Goal: Transaction & Acquisition: Purchase product/service

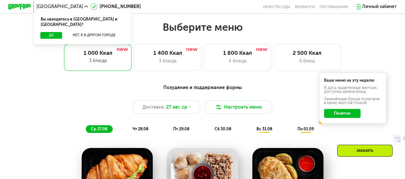
scroll to position [234, 0]
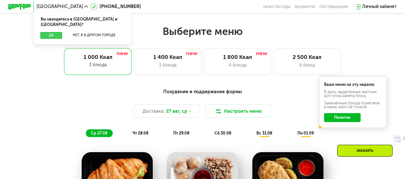
click at [54, 32] on button "Да" at bounding box center [51, 35] width 22 height 7
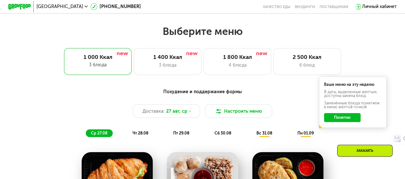
click at [343, 119] on button "Понятно" at bounding box center [342, 117] width 36 height 9
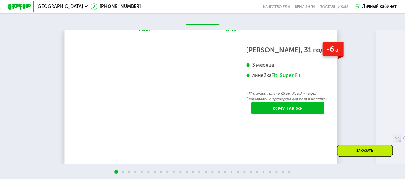
scroll to position [985, 0]
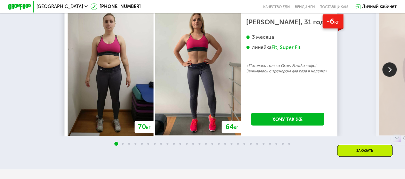
click at [390, 77] on img at bounding box center [389, 69] width 14 height 14
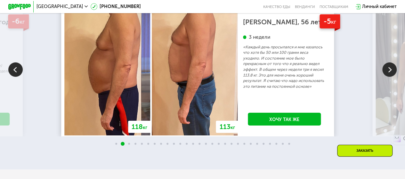
click at [390, 77] on img at bounding box center [389, 69] width 14 height 14
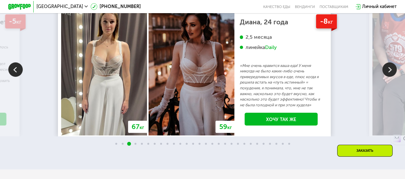
click at [390, 77] on img at bounding box center [389, 69] width 14 height 14
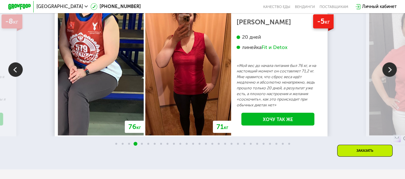
scroll to position [968, 0]
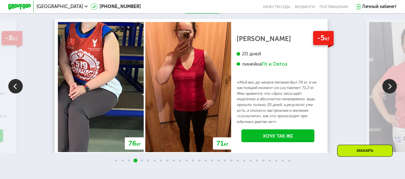
click at [393, 92] on img at bounding box center [389, 86] width 14 height 14
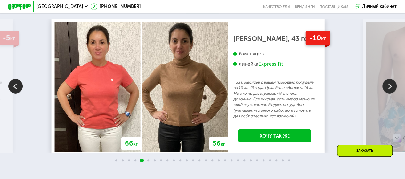
click at [393, 92] on img at bounding box center [389, 86] width 14 height 14
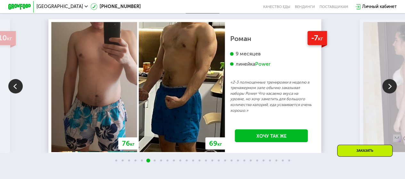
click at [393, 92] on img at bounding box center [389, 86] width 14 height 14
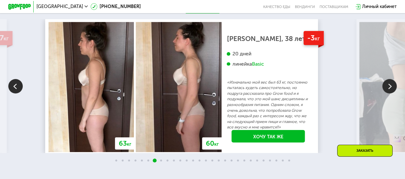
click at [393, 92] on img at bounding box center [389, 86] width 14 height 14
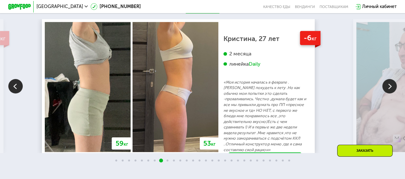
click at [393, 92] on img at bounding box center [389, 86] width 14 height 14
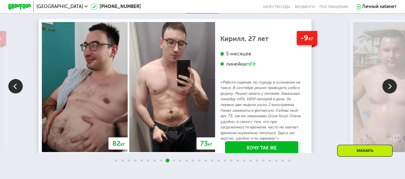
click at [393, 92] on img at bounding box center [389, 86] width 14 height 14
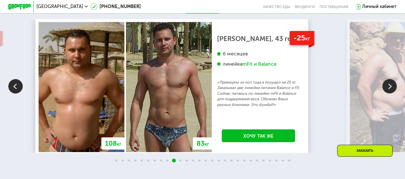
click at [393, 92] on img at bounding box center [389, 86] width 14 height 14
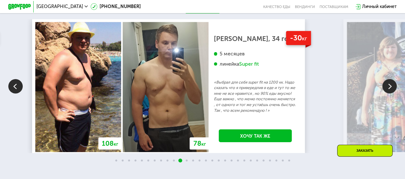
click at [393, 92] on img at bounding box center [389, 86] width 14 height 14
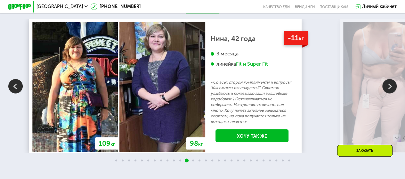
click at [393, 92] on img at bounding box center [389, 86] width 14 height 14
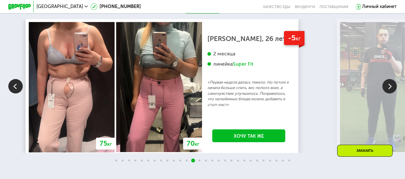
click at [393, 92] on img at bounding box center [389, 86] width 14 height 14
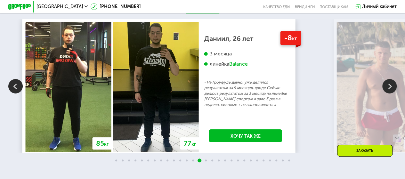
click at [393, 92] on img at bounding box center [389, 86] width 14 height 14
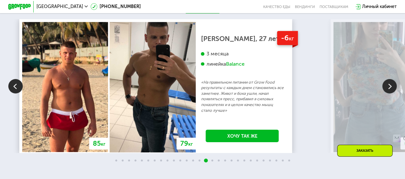
click at [393, 92] on img at bounding box center [389, 86] width 14 height 14
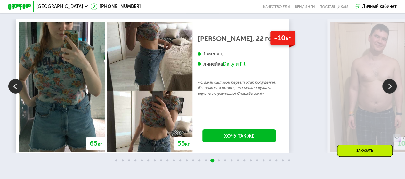
click at [393, 92] on img at bounding box center [389, 86] width 14 height 14
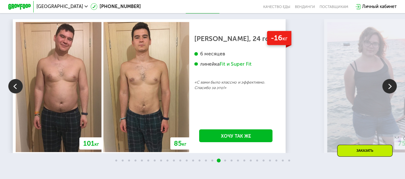
click at [393, 92] on img at bounding box center [389, 86] width 14 height 14
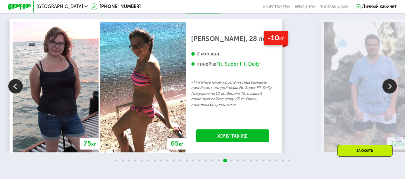
click at [393, 92] on img at bounding box center [389, 86] width 14 height 14
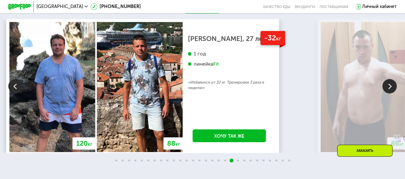
click at [393, 92] on img at bounding box center [389, 86] width 14 height 14
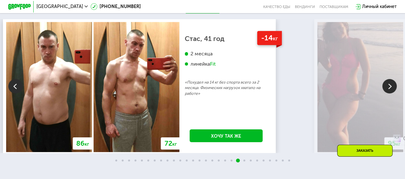
click at [393, 92] on img at bounding box center [389, 86] width 14 height 14
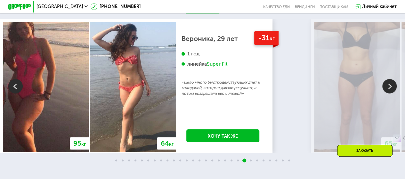
click at [393, 92] on img at bounding box center [389, 86] width 14 height 14
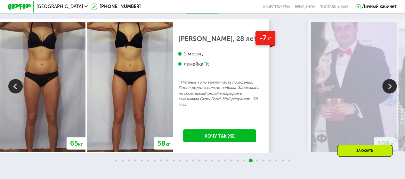
click at [393, 92] on img at bounding box center [389, 86] width 14 height 14
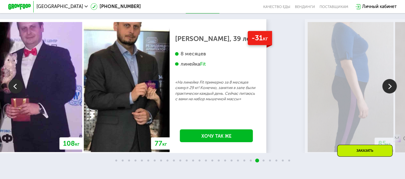
click at [14, 93] on img at bounding box center [15, 86] width 14 height 14
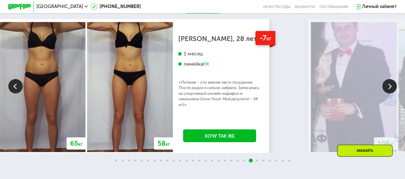
click at [388, 93] on img at bounding box center [389, 86] width 14 height 14
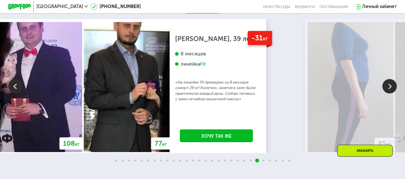
click at [388, 93] on img at bounding box center [389, 86] width 14 height 14
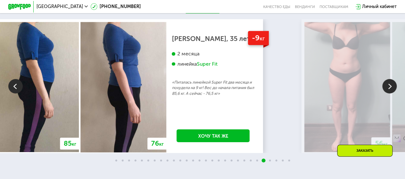
click at [388, 93] on img at bounding box center [389, 86] width 14 height 14
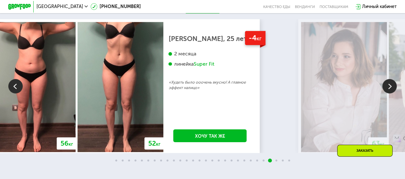
click at [389, 93] on img at bounding box center [389, 86] width 14 height 14
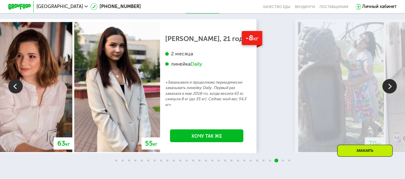
click at [17, 93] on img at bounding box center [15, 86] width 14 height 14
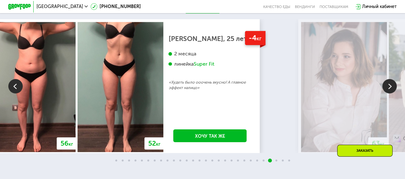
click at [390, 93] on img at bounding box center [389, 86] width 14 height 14
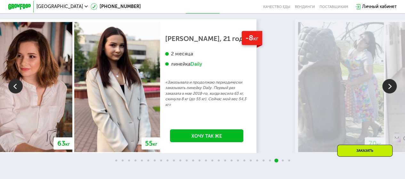
click at [390, 93] on img at bounding box center [389, 86] width 14 height 14
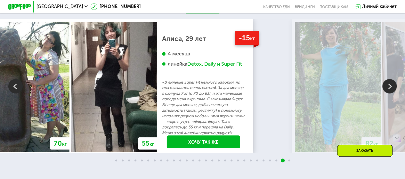
click at [390, 93] on img at bounding box center [389, 86] width 14 height 14
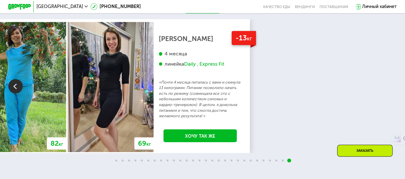
click at [15, 93] on img at bounding box center [15, 86] width 14 height 14
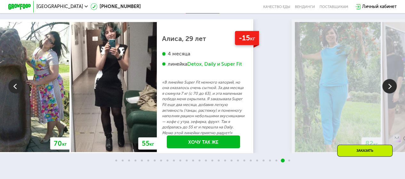
click at [393, 91] on img at bounding box center [389, 86] width 14 height 14
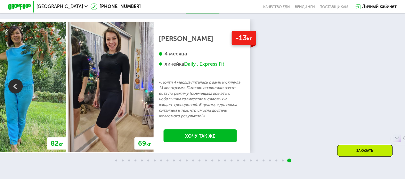
click at [17, 91] on img at bounding box center [15, 86] width 14 height 14
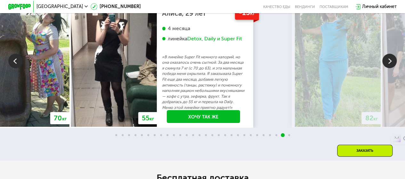
scroll to position [994, 0]
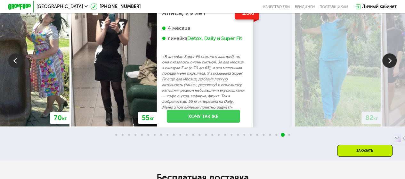
click at [240, 123] on link "Хочу так же" at bounding box center [203, 116] width 73 height 13
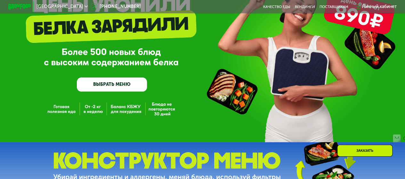
scroll to position [0, 0]
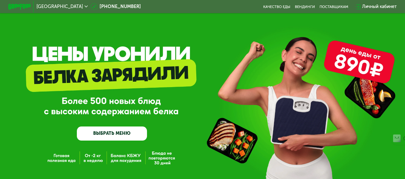
click at [122, 131] on link "ВЫБРАТЬ МЕНЮ" at bounding box center [112, 133] width 70 height 14
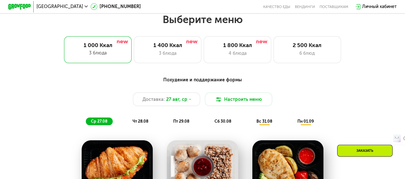
scroll to position [248, 0]
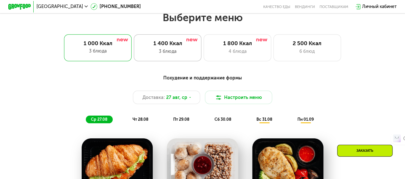
click at [204, 61] on div "1 400 Ккал 3 блюда" at bounding box center [238, 47] width 68 height 27
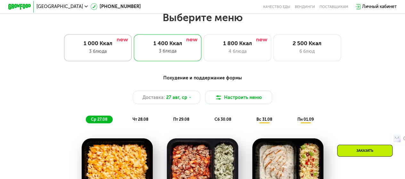
click at [109, 53] on div "3 блюда" at bounding box center [98, 51] width 56 height 7
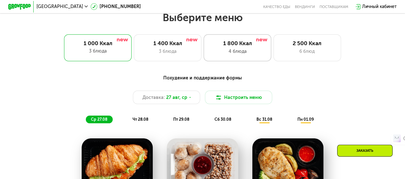
click at [273, 50] on div "1 800 Ккал 4 блюда" at bounding box center [307, 47] width 68 height 27
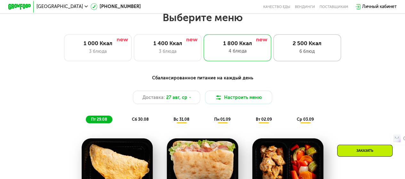
click at [298, 55] on div "6 блюд" at bounding box center [307, 51] width 56 height 7
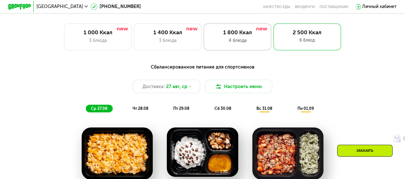
scroll to position [257, 0]
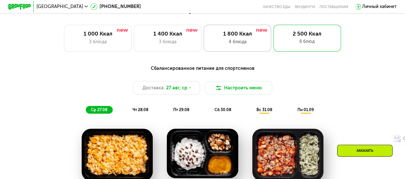
click at [234, 33] on div "1 800 Ккал" at bounding box center [238, 33] width 56 height 7
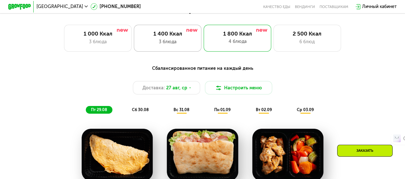
click at [204, 40] on div "1 400 Ккал 3 блюда" at bounding box center [238, 38] width 68 height 27
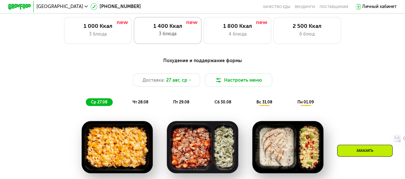
scroll to position [263, 0]
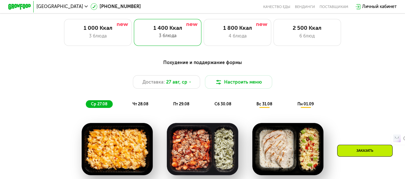
click at [144, 105] on span "чт 28.08" at bounding box center [140, 103] width 16 height 5
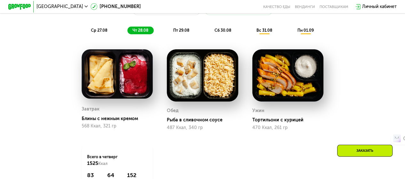
scroll to position [336, 0]
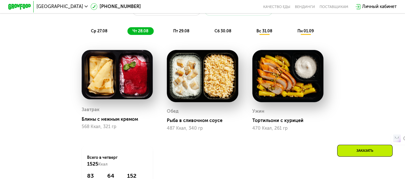
click at [209, 35] on div "пт 29.08" at bounding box center [222, 31] width 27 height 8
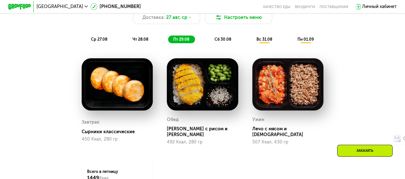
scroll to position [327, 0]
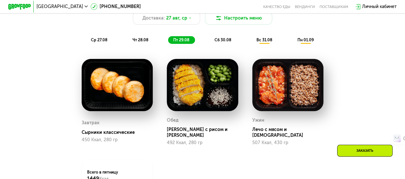
click at [228, 42] on span "сб 30.08" at bounding box center [222, 39] width 17 height 5
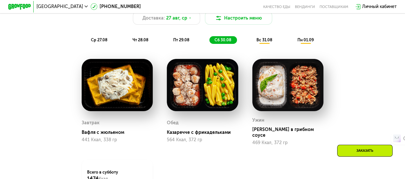
click at [292, 44] on div "вс 31.08" at bounding box center [305, 40] width 27 height 8
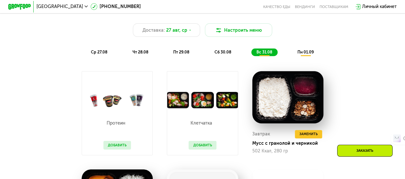
scroll to position [314, 0]
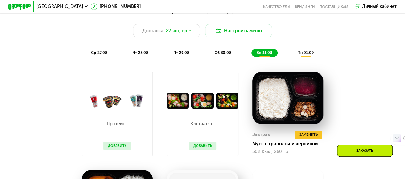
click at [300, 55] on span "пн 01.09" at bounding box center [305, 52] width 16 height 5
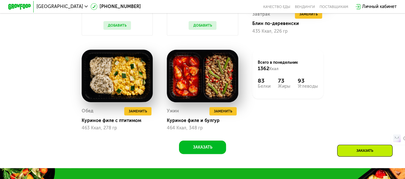
scroll to position [435, 0]
click at [209, 148] on button "Заказать" at bounding box center [202, 147] width 47 height 13
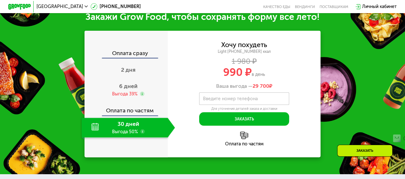
scroll to position [609, 0]
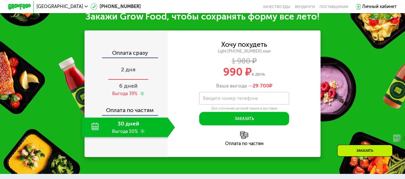
click at [126, 80] on div "2 дня" at bounding box center [128, 70] width 93 height 20
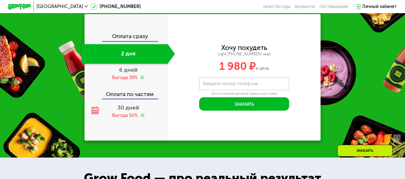
scroll to position [587, 0]
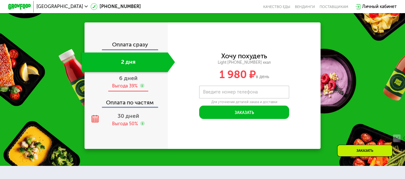
click at [130, 78] on span "6 дней" at bounding box center [128, 77] width 19 height 7
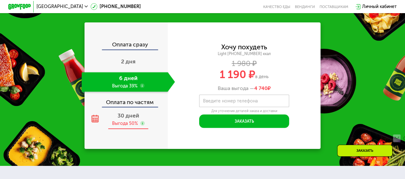
click at [126, 118] on span "30 дней" at bounding box center [128, 115] width 22 height 7
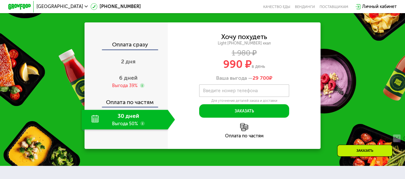
click at [136, 46] on div "Оплата сразу" at bounding box center [126, 45] width 83 height 7
click at [126, 65] on span "2 дня" at bounding box center [128, 61] width 14 height 7
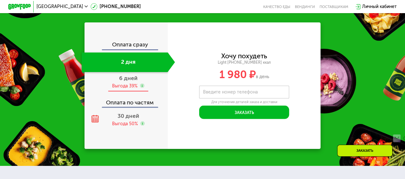
click at [129, 75] on div "6 дней Выгода 39%" at bounding box center [128, 82] width 93 height 20
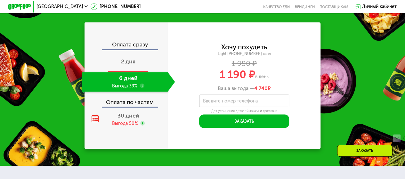
click at [130, 63] on span "2 дня" at bounding box center [128, 61] width 14 height 7
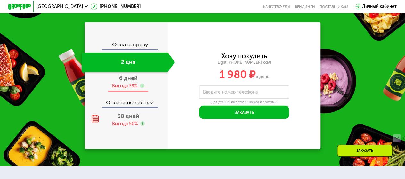
click at [132, 76] on span "6 дней" at bounding box center [128, 77] width 19 height 7
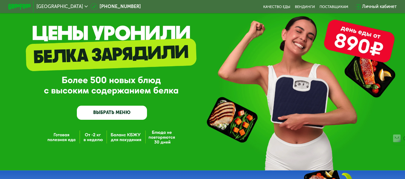
scroll to position [0, 0]
